Goal: Register for event/course

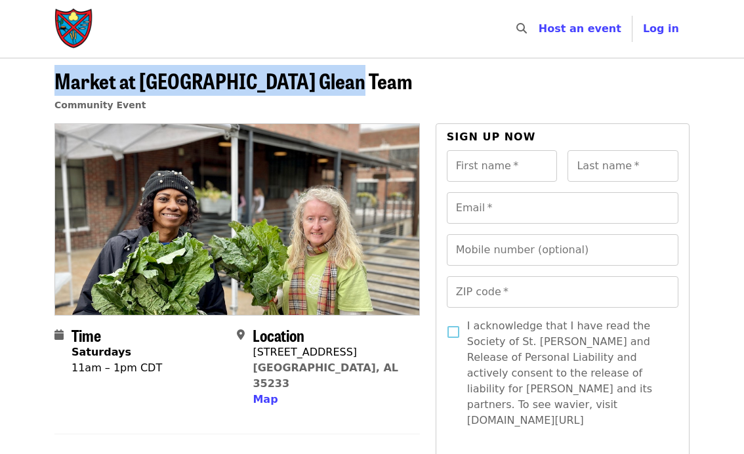
drag, startPoint x: 55, startPoint y: 73, endPoint x: 441, endPoint y: 81, distance: 386.1
click at [441, 81] on header "Market at Pepper Place Glean Team Community Event" at bounding box center [371, 96] width 635 height 54
copy span "Market at Pepper Place Glean Team"
